Goal: Task Accomplishment & Management: Use online tool/utility

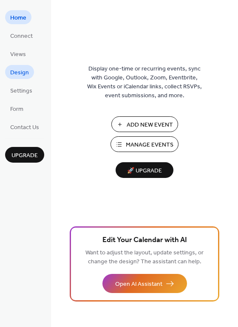
click at [20, 73] on span "Design" at bounding box center [19, 72] width 19 height 9
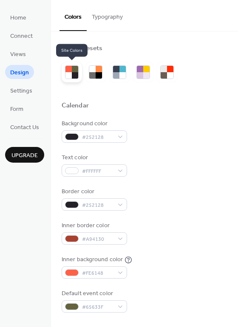
click at [70, 73] on div at bounding box center [68, 75] width 6 height 6
click at [95, 73] on div at bounding box center [92, 75] width 6 height 6
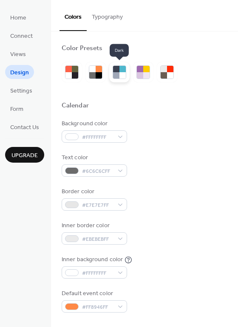
click at [124, 73] on div at bounding box center [122, 75] width 6 height 6
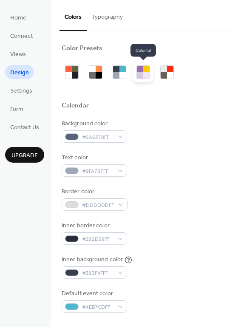
click at [139, 74] on div at bounding box center [140, 75] width 6 height 6
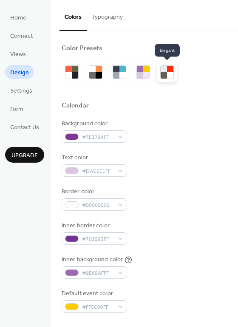
click at [159, 74] on div at bounding box center [167, 72] width 20 height 20
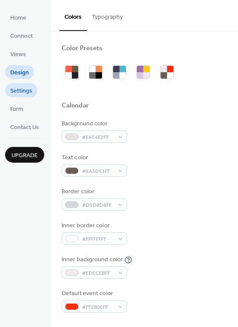
click at [20, 90] on span "Settings" at bounding box center [21, 91] width 22 height 9
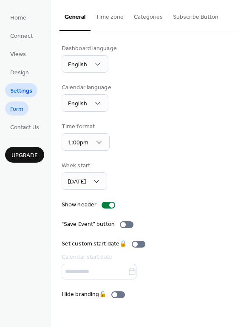
click at [21, 105] on span "Form" at bounding box center [16, 109] width 13 height 9
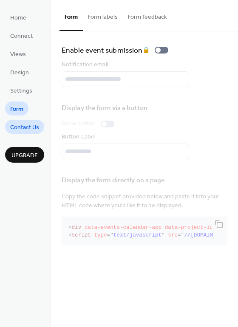
click at [25, 123] on span "Contact Us" at bounding box center [24, 127] width 29 height 9
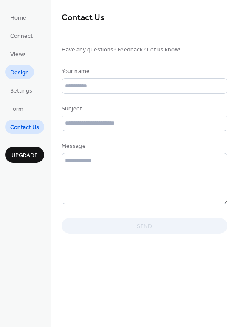
click at [18, 68] on span "Design" at bounding box center [19, 72] width 19 height 9
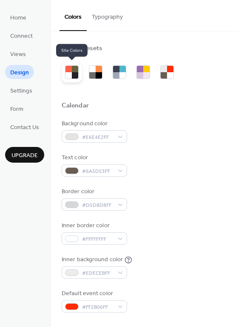
click at [67, 73] on div at bounding box center [68, 75] width 6 height 6
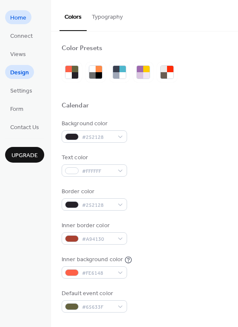
click at [20, 18] on span "Home" at bounding box center [18, 18] width 16 height 9
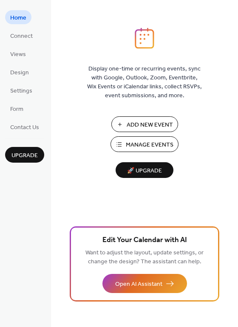
click at [159, 120] on span "Add New Event" at bounding box center [149, 124] width 46 height 9
